Goal: Task Accomplishment & Management: Use online tool/utility

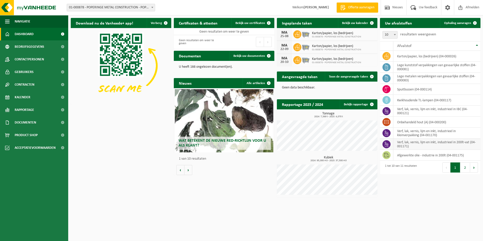
click at [431, 146] on td "verf, lak, vernis, lijm en inkt, industrieel in 200lt-vat (04-001171)" at bounding box center [436, 144] width 87 height 11
click at [387, 144] on icon at bounding box center [386, 144] width 5 height 5
click at [450, 23] on span "Ophaling aanvragen" at bounding box center [457, 22] width 27 height 3
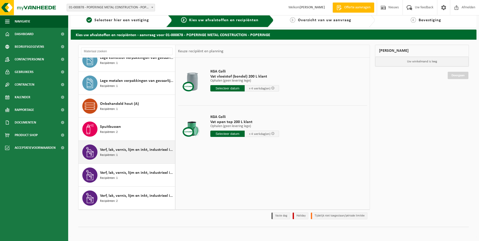
scroll to position [6, 0]
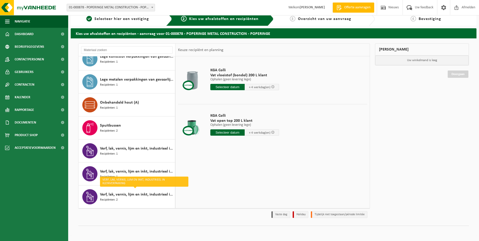
click at [243, 181] on div "KGA Colli Vat vloeistof (bondel) 200 L klant Ophalen (geen levering lege) Ophal…" at bounding box center [273, 132] width 194 height 152
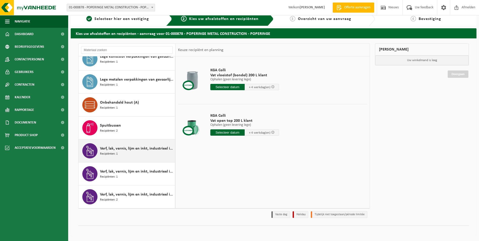
click at [129, 147] on span "Verf, lak, vernis, lijm en inkt, industrieel in 200lt-vat" at bounding box center [137, 149] width 74 height 6
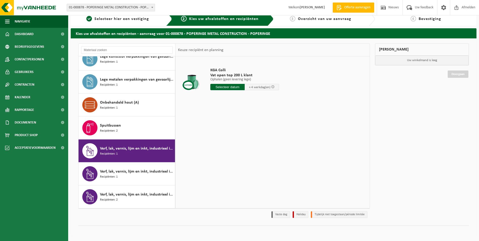
click at [226, 87] on input "text" at bounding box center [227, 87] width 34 height 6
click at [216, 147] on div "25" at bounding box center [215, 148] width 9 height 8
type input "Van 2025-08-25"
drag, startPoint x: 234, startPoint y: 96, endPoint x: 222, endPoint y: 96, distance: 12.1
click at [222, 96] on input "1" at bounding box center [225, 96] width 30 height 7
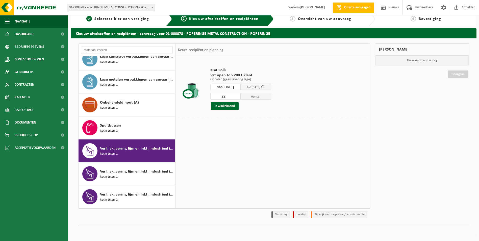
type input "22"
click at [271, 105] on div "In winkelmand" at bounding box center [240, 106] width 61 height 8
click at [226, 105] on button "In winkelmand" at bounding box center [225, 106] width 28 height 8
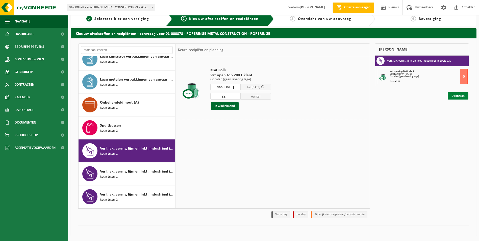
click at [457, 94] on link "Doorgaan" at bounding box center [458, 95] width 21 height 7
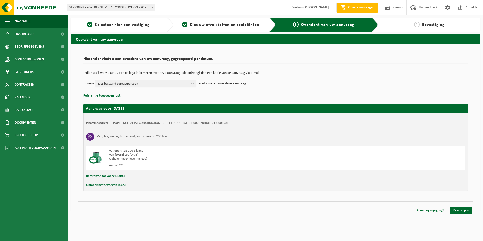
drag, startPoint x: 189, startPoint y: 82, endPoint x: 189, endPoint y: 84, distance: 2.6
click at [189, 83] on span "Kies bestaand contactpersoon" at bounding box center [143, 84] width 91 height 8
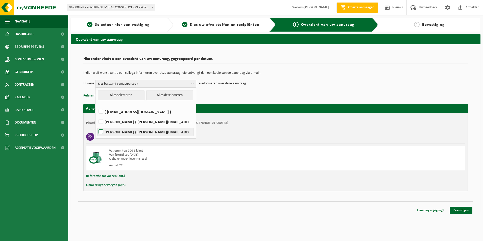
click at [102, 131] on label "[PERSON_NAME] ( [PERSON_NAME][EMAIL_ADDRESS][DOMAIN_NAME] )" at bounding box center [146, 132] width 96 height 8
click at [97, 126] on input "[PERSON_NAME] ( [PERSON_NAME][EMAIL_ADDRESS][DOMAIN_NAME] )" at bounding box center [97, 125] width 0 height 0
checkbox input "true"
click at [338, 132] on div "Verf, lak, vernis, lijm en inkt, industrieel in 200lt-vat" at bounding box center [275, 136] width 379 height 13
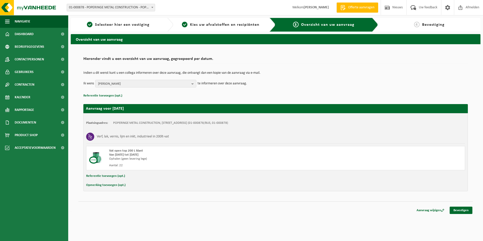
click at [107, 185] on button "Opmerking toevoegen (opt.)" at bounding box center [105, 185] width 39 height 7
click at [130, 186] on input "text" at bounding box center [285, 186] width 349 height 8
click at [164, 185] on input "11 europalletten" at bounding box center [285, 186] width 349 height 8
click at [151, 186] on input "11 europalletten" at bounding box center [285, 186] width 349 height 8
type input "11 europalletten"
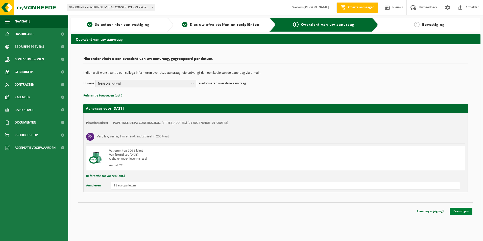
click at [461, 212] on link "Bevestigen" at bounding box center [461, 211] width 23 height 7
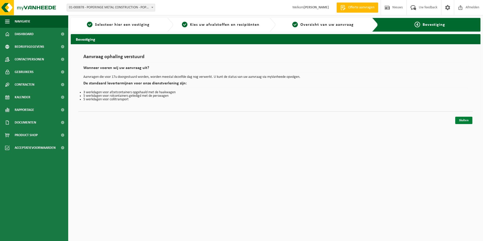
click at [460, 120] on link "Sluiten" at bounding box center [463, 120] width 17 height 7
